Goal: Task Accomplishment & Management: Use online tool/utility

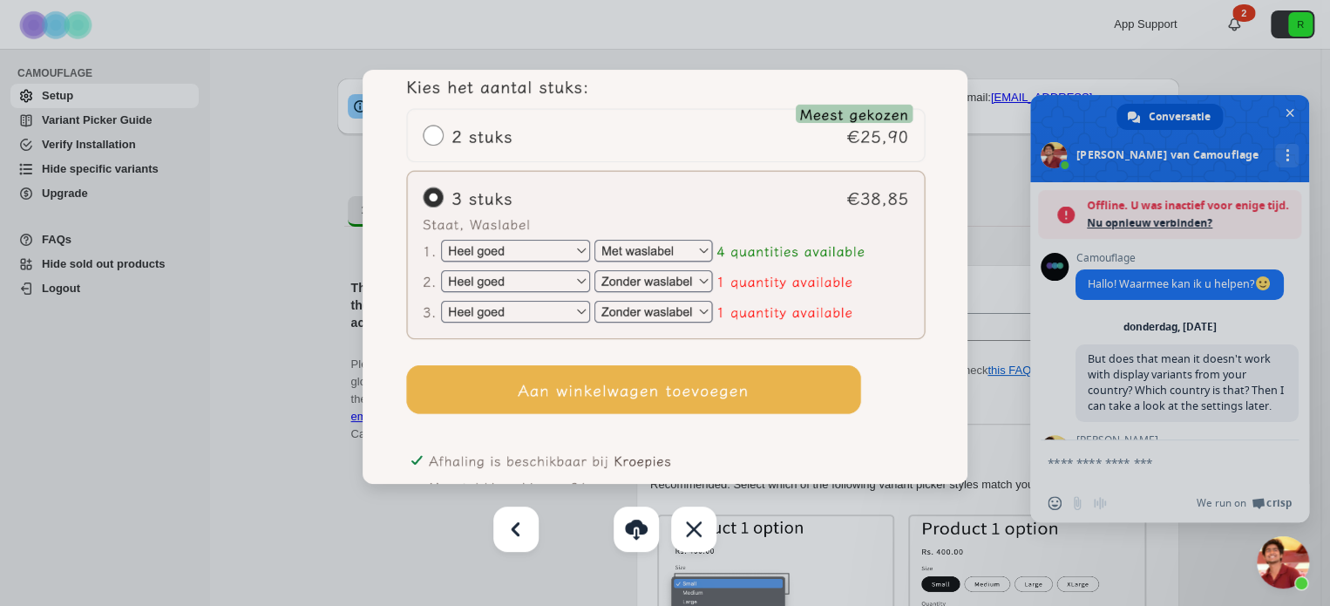
scroll to position [15747, 0]
